Goal: Navigation & Orientation: Find specific page/section

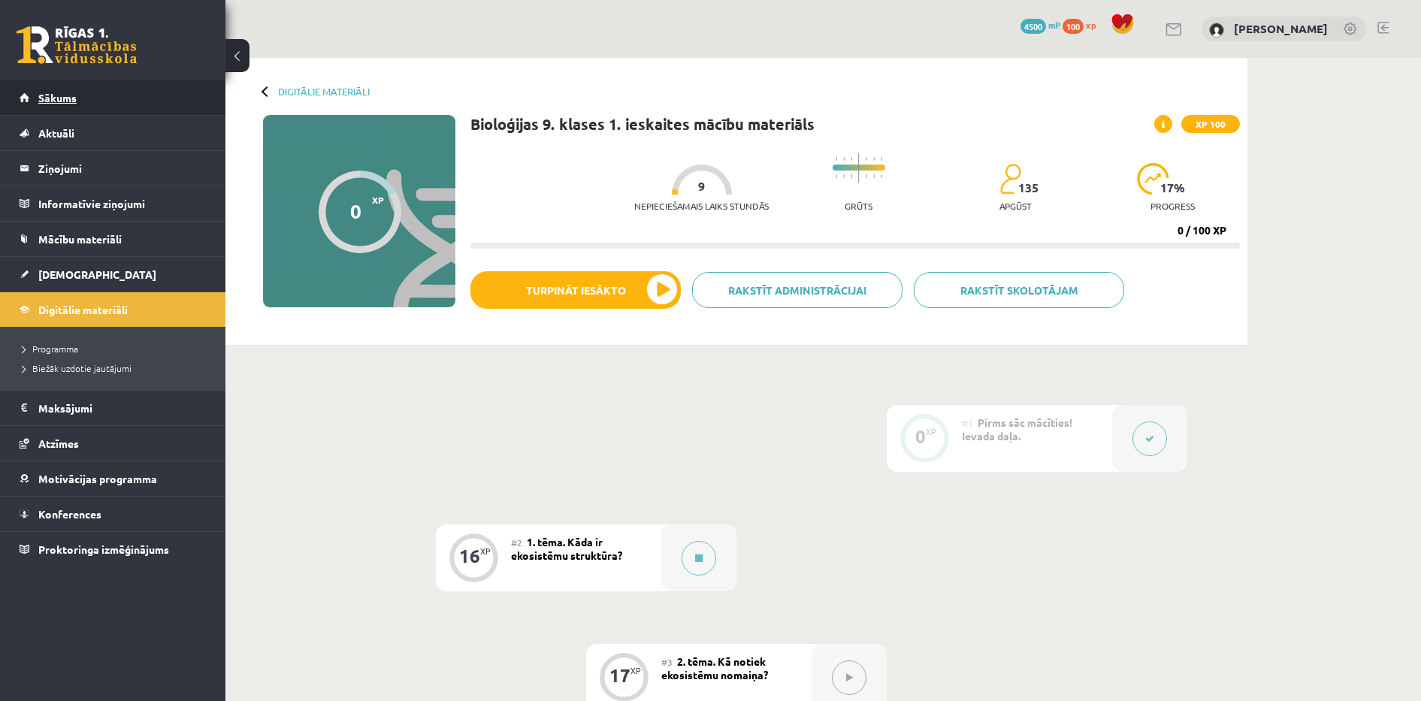
click at [160, 88] on link "Sākums" at bounding box center [113, 97] width 187 height 35
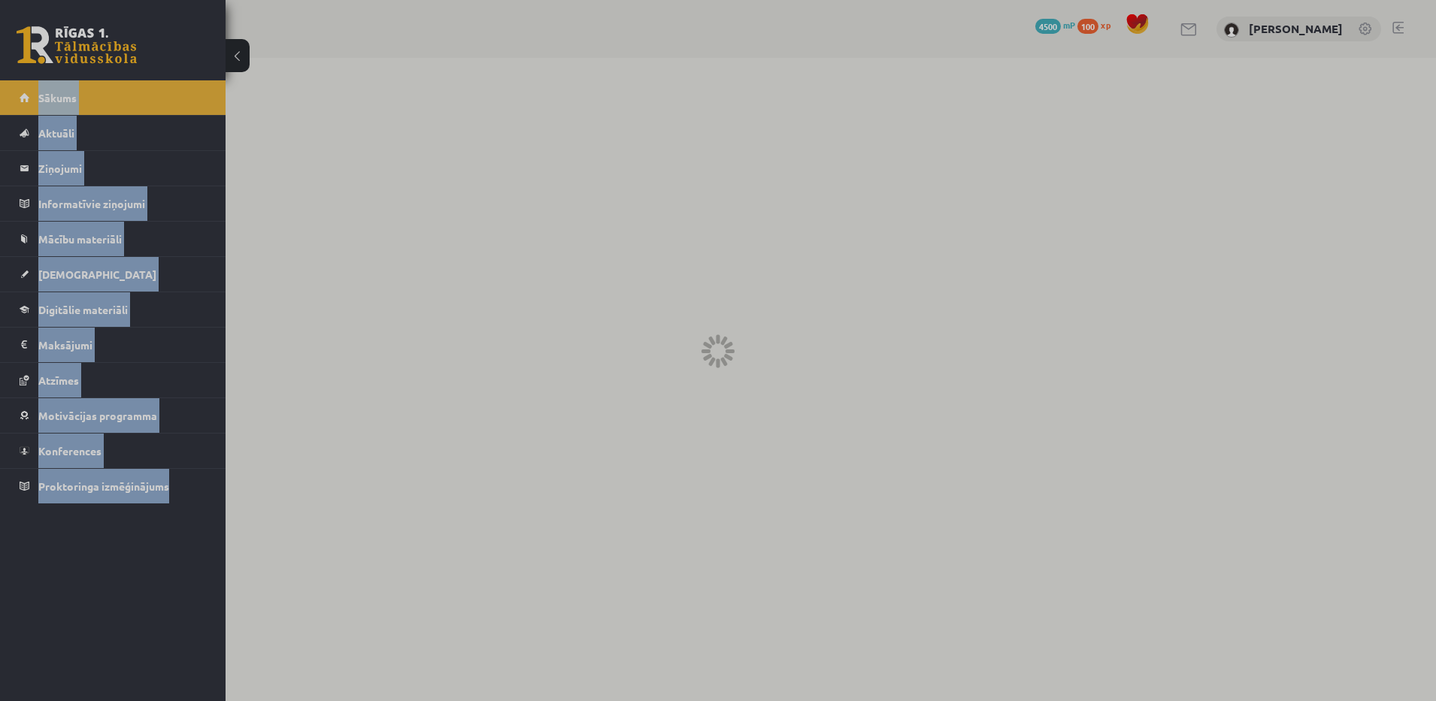
drag, startPoint x: 160, startPoint y: 88, endPoint x: 50, endPoint y: -11, distance: 148.5
click at [50, 0] on html "0 Dāvanas 4500 mP 100 xp [PERSON_NAME] Sākums Aktuāli Kā mācīties eSKOLĀ Kontak…" at bounding box center [718, 350] width 1436 height 701
click at [174, 94] on div at bounding box center [718, 350] width 1436 height 701
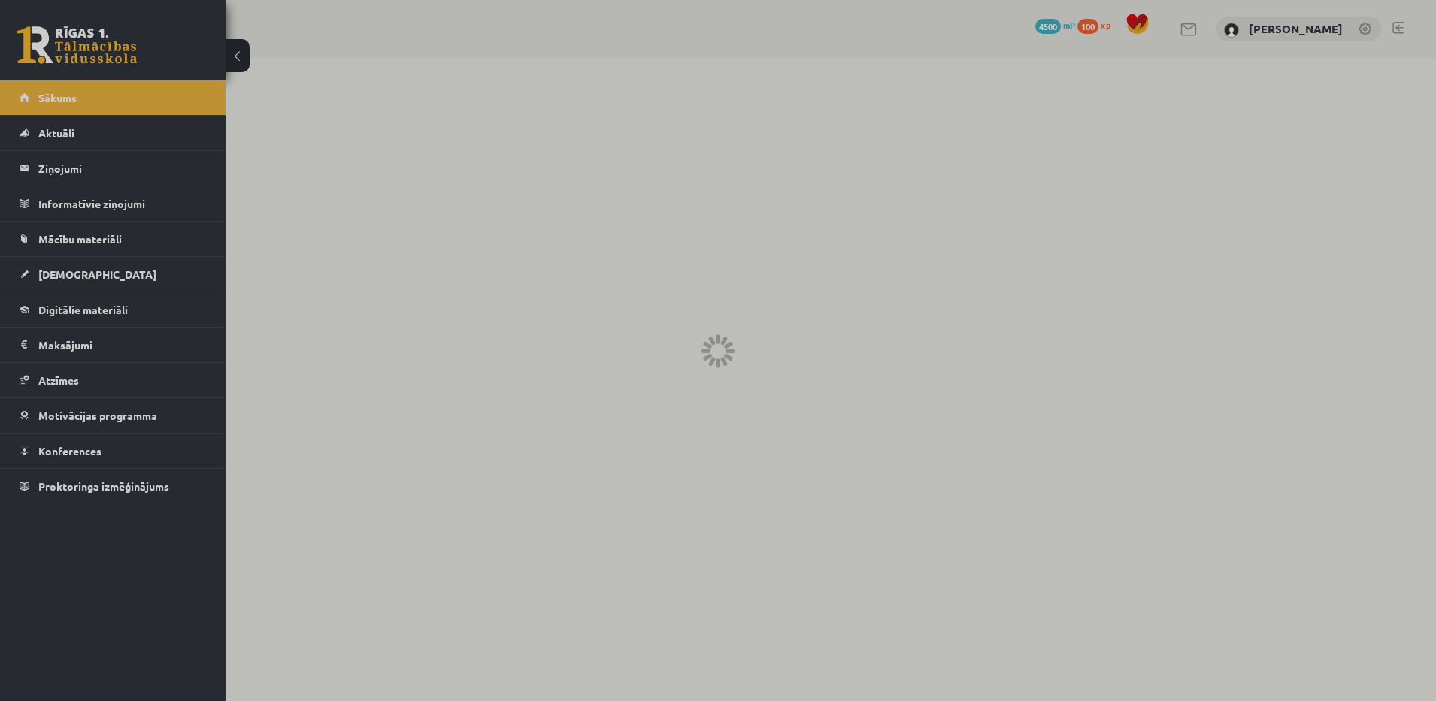
click at [174, 94] on div at bounding box center [718, 350] width 1436 height 701
click at [94, 138] on div at bounding box center [718, 350] width 1436 height 701
click at [110, 181] on div at bounding box center [718, 350] width 1436 height 701
click at [204, 341] on div at bounding box center [718, 350] width 1436 height 701
